Goal: Transaction & Acquisition: Download file/media

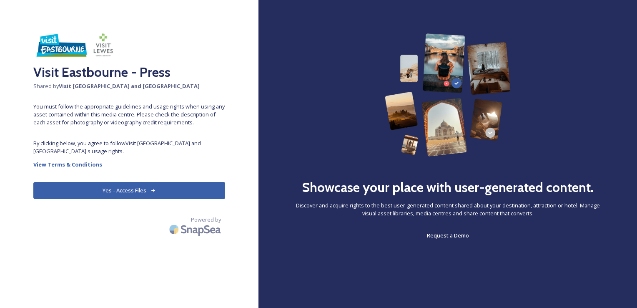
click at [133, 192] on button "Yes - Access Files" at bounding box center [129, 190] width 192 height 17
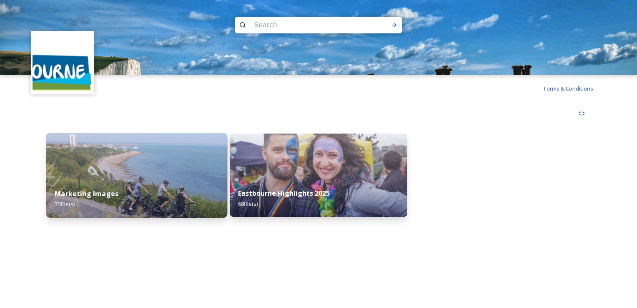
click at [138, 168] on img at bounding box center [136, 175] width 181 height 85
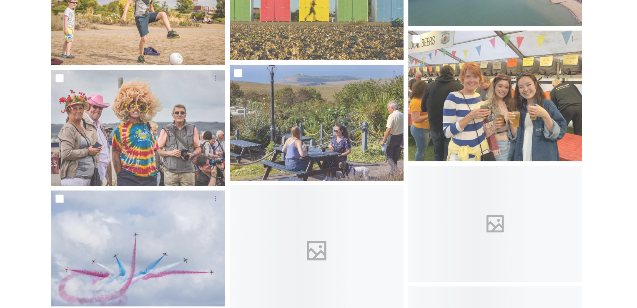
scroll to position [978, 0]
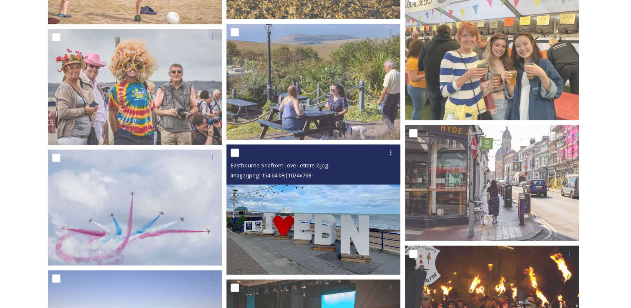
click at [314, 201] on img at bounding box center [313, 209] width 174 height 130
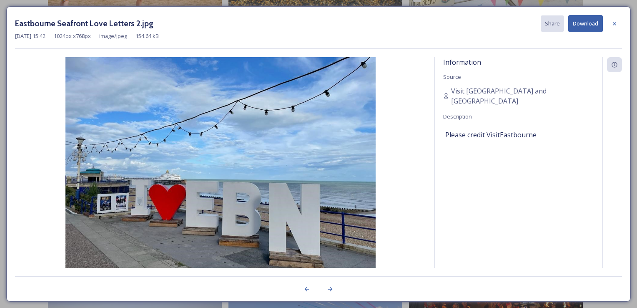
click at [583, 24] on button "Download" at bounding box center [585, 23] width 35 height 17
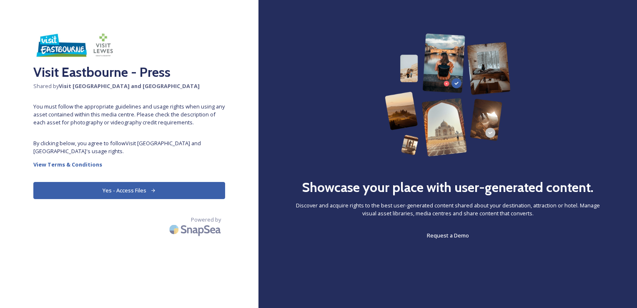
click at [133, 191] on button "Yes - Access Files" at bounding box center [129, 190] width 192 height 17
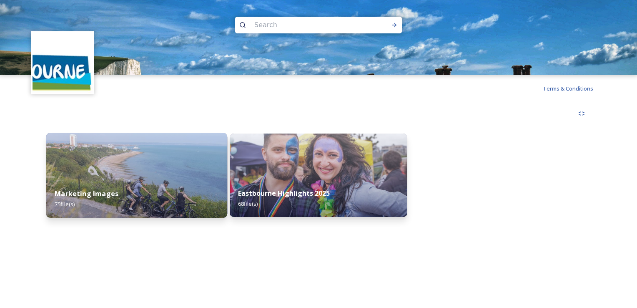
click at [131, 159] on img at bounding box center [136, 175] width 181 height 85
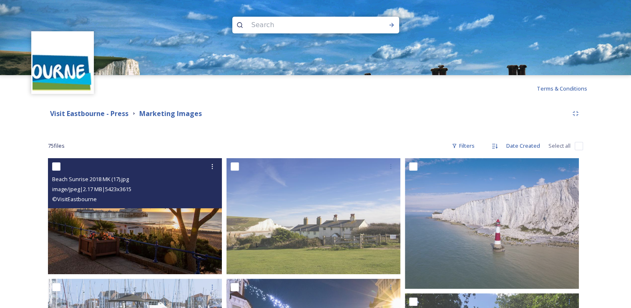
click at [149, 238] on img at bounding box center [135, 216] width 174 height 116
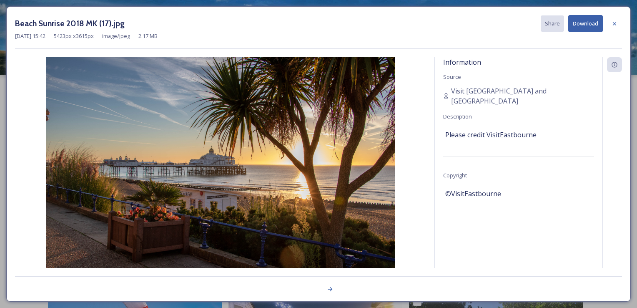
click at [592, 18] on button "Download" at bounding box center [585, 23] width 35 height 17
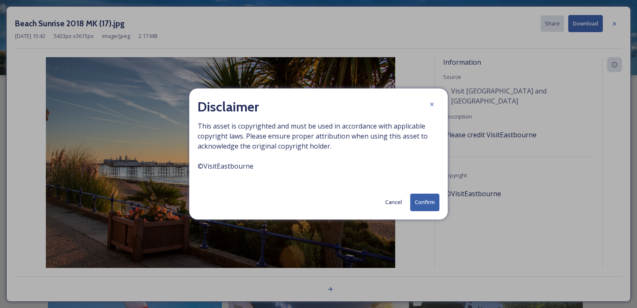
click at [425, 203] on button "Confirm" at bounding box center [424, 201] width 29 height 17
